Goal: Transaction & Acquisition: Purchase product/service

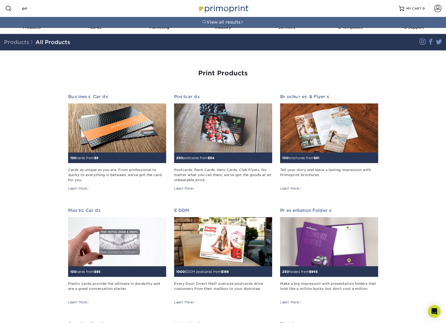
type input "o"
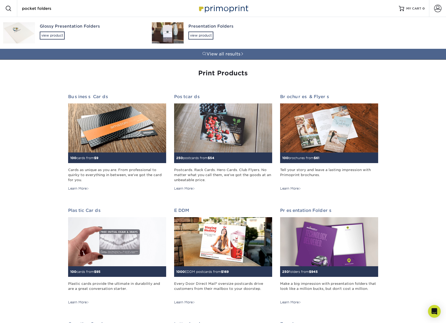
type input "pocket folders"
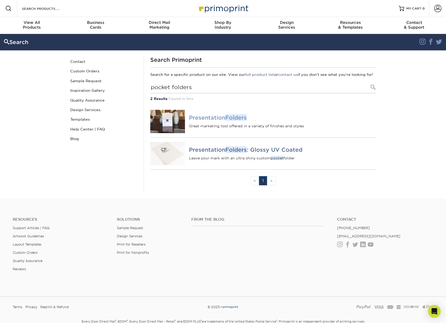
click at [203, 121] on h4 "Presentation Folders" at bounding box center [282, 118] width 187 height 6
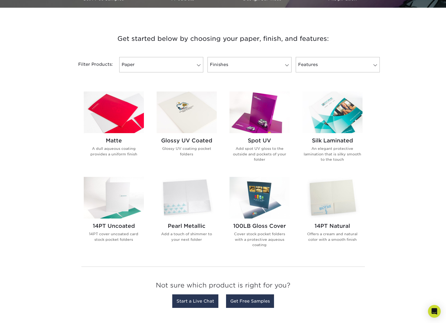
scroll to position [178, 0]
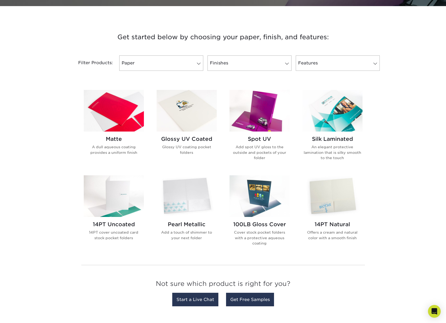
click at [261, 206] on img at bounding box center [260, 196] width 60 height 42
